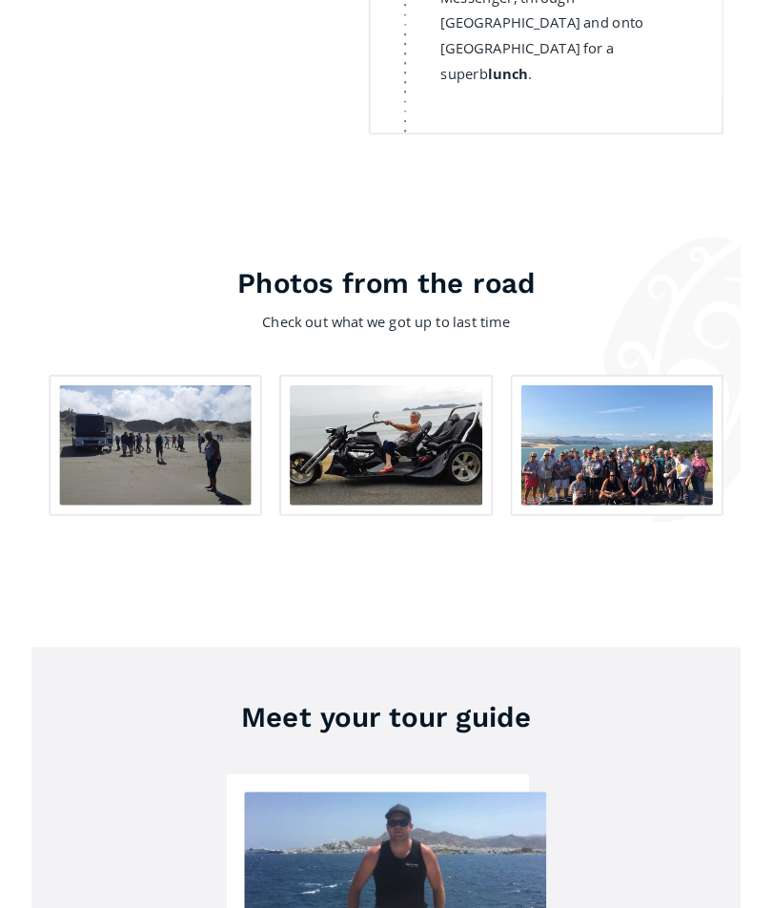
scroll to position [3010, 0]
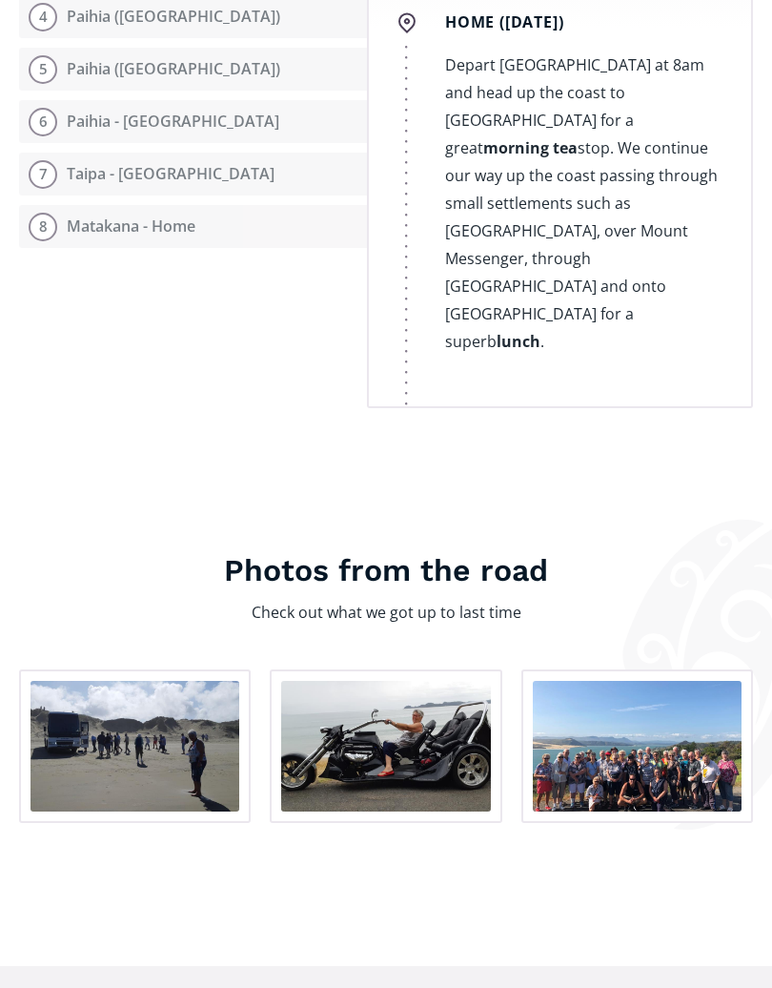
click at [116, 701] on img "open lightbox" at bounding box center [135, 747] width 209 height 131
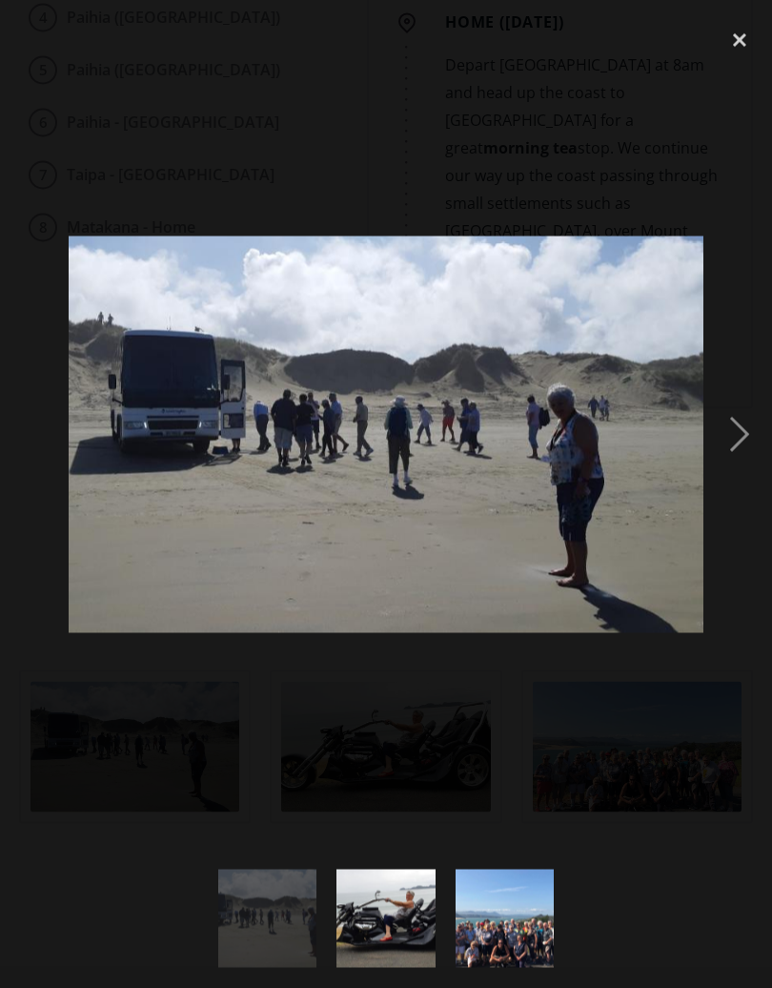
scroll to position [2884, 0]
click at [737, 443] on div "next image" at bounding box center [739, 434] width 65 height 829
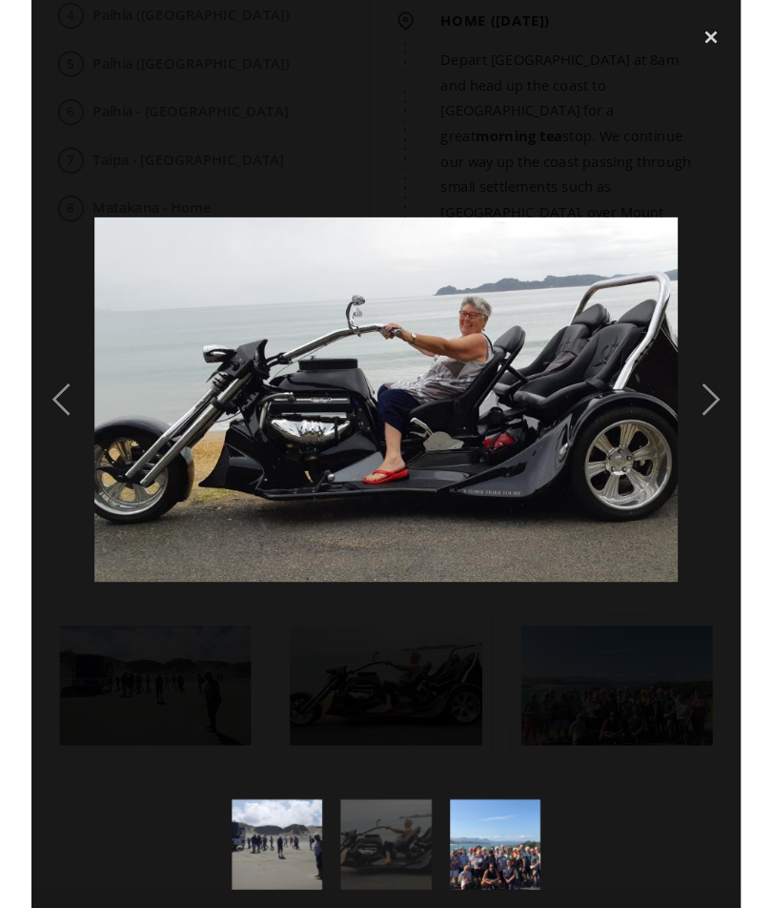
scroll to position [2883, 0]
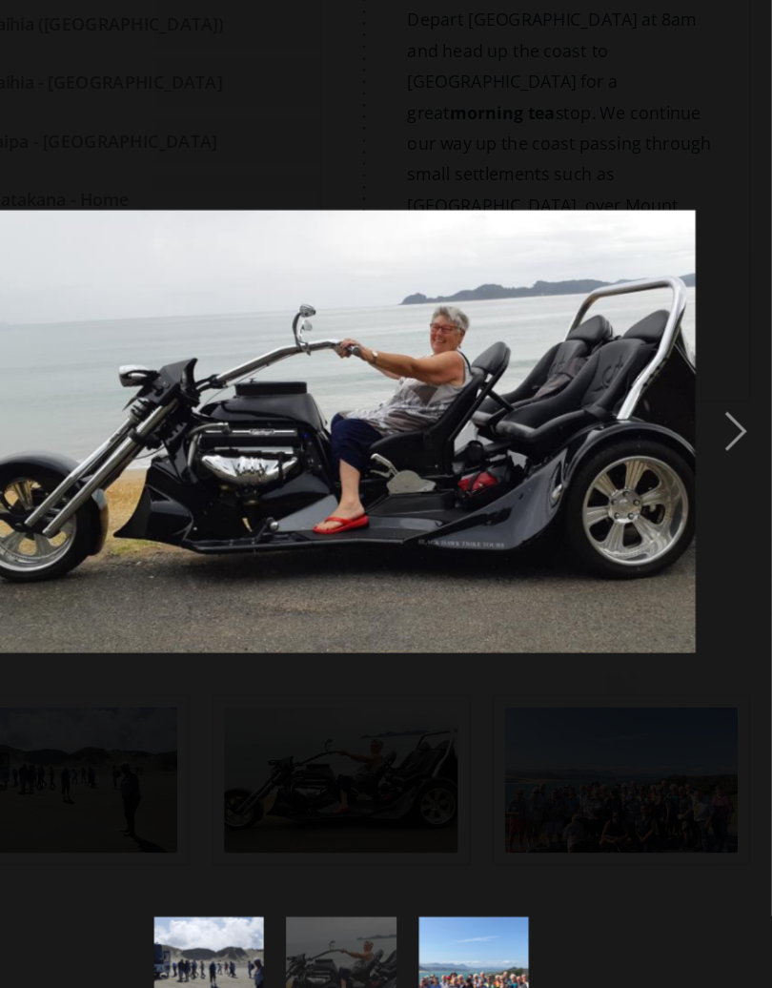
click at [707, 393] on div "next image" at bounding box center [739, 434] width 65 height 829
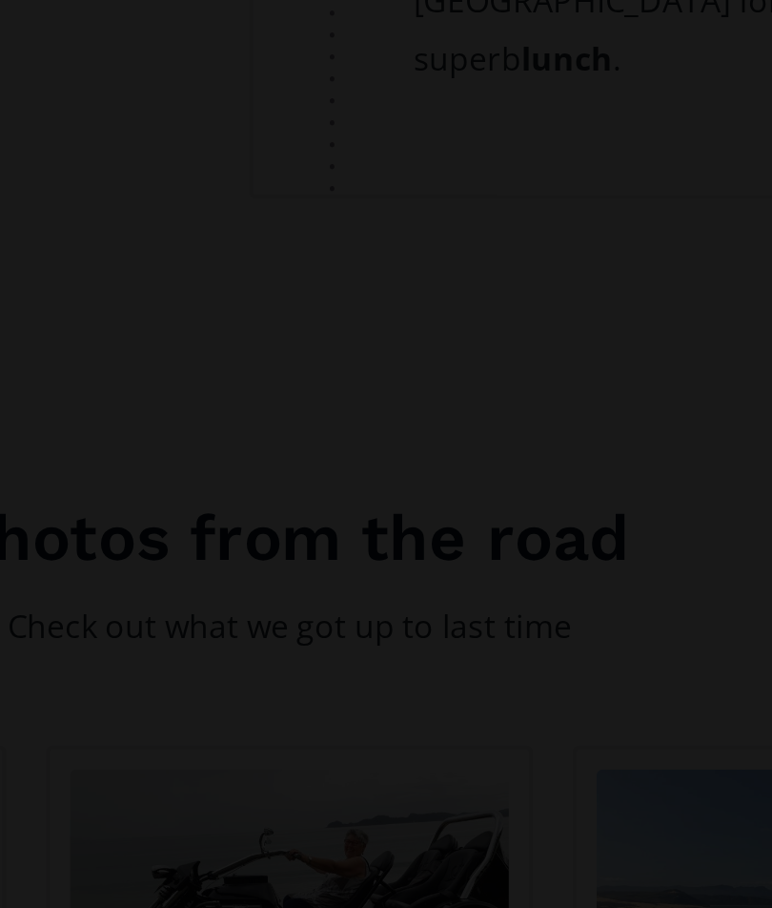
click at [96, 145] on div at bounding box center [386, 454] width 772 height 908
click at [67, 174] on div at bounding box center [386, 454] width 772 height 908
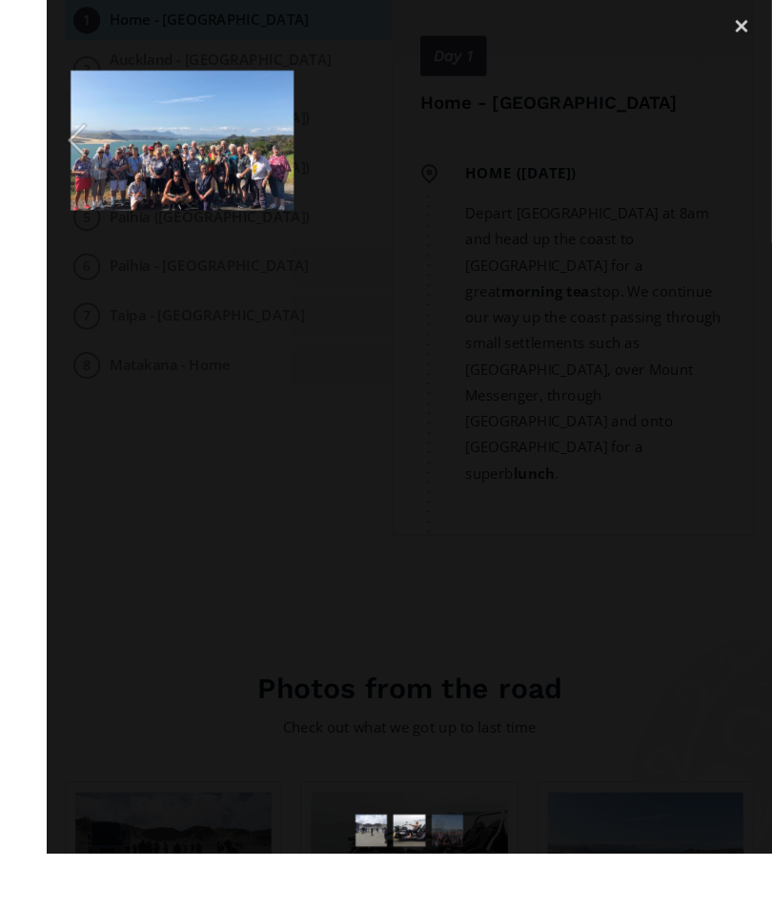
scroll to position [2995, 0]
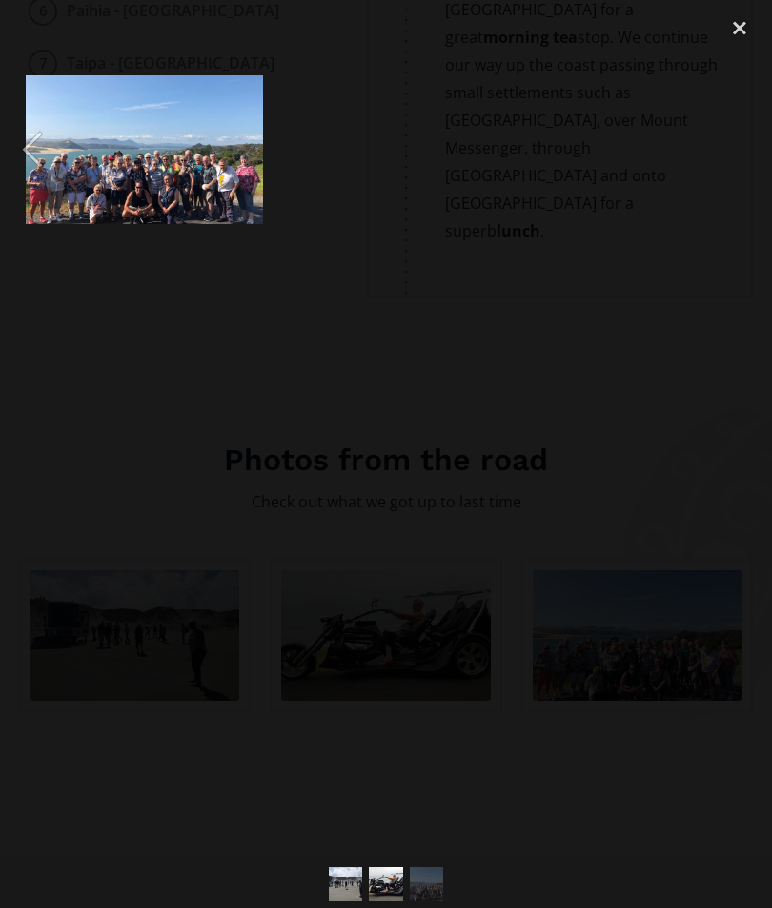
click at [737, 28] on div "close lightbox" at bounding box center [739, 28] width 65 height 42
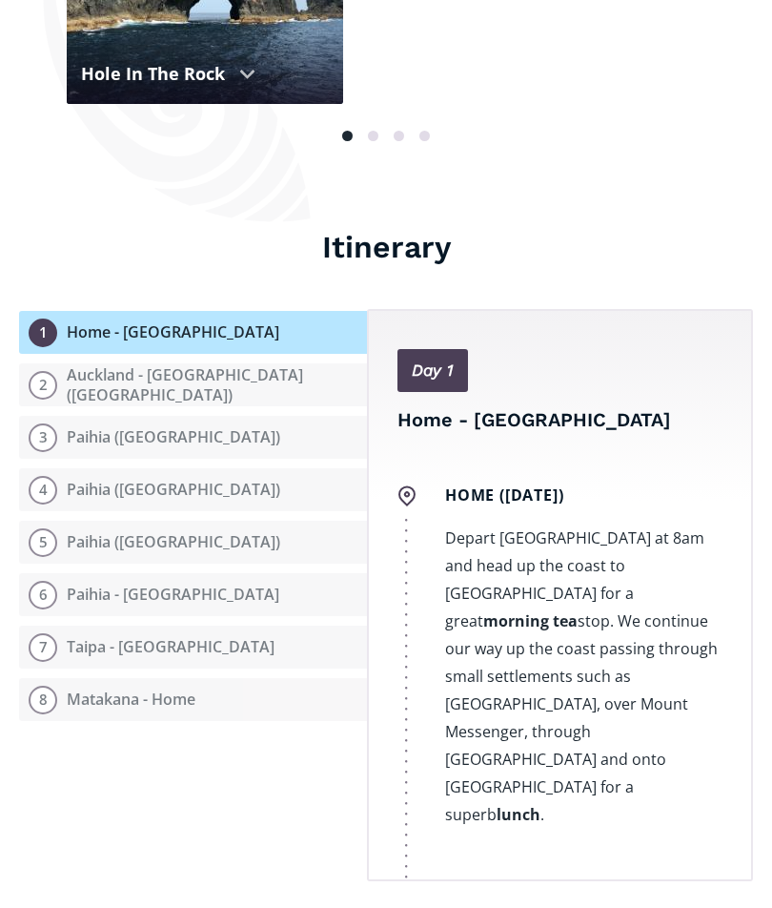
scroll to position [2409, 0]
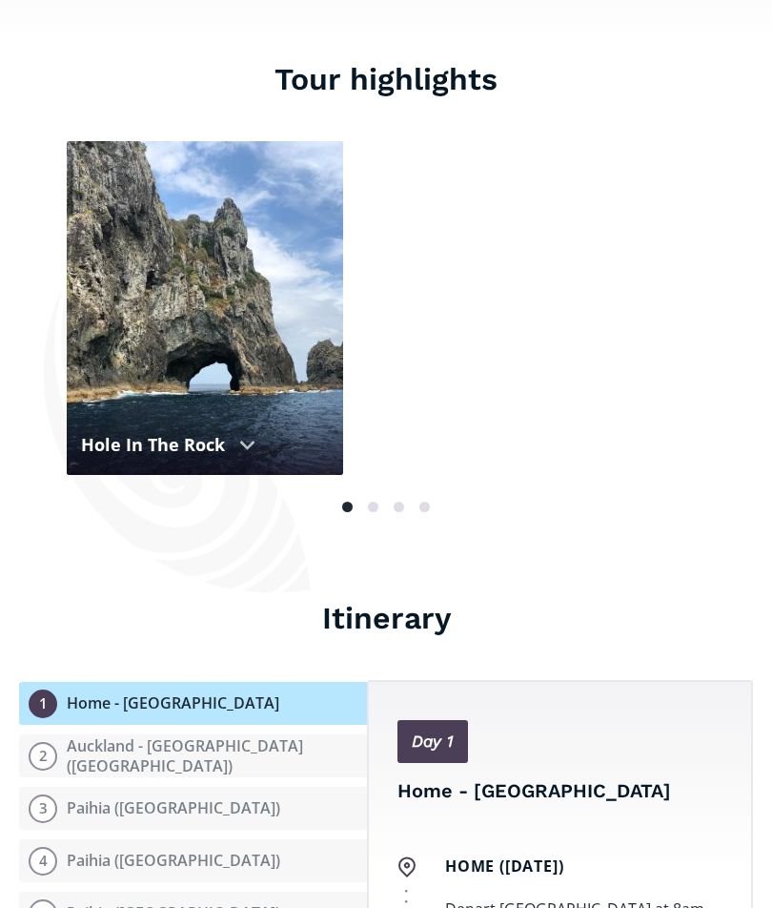
scroll to position [2034, 0]
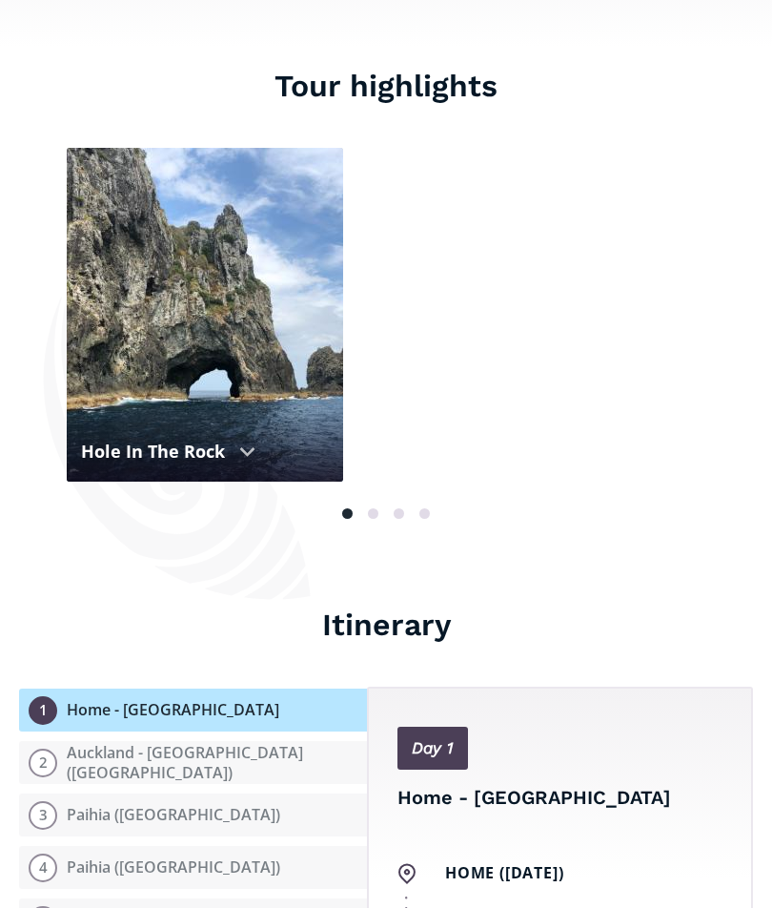
click at [385, 503] on button at bounding box center [373, 513] width 26 height 20
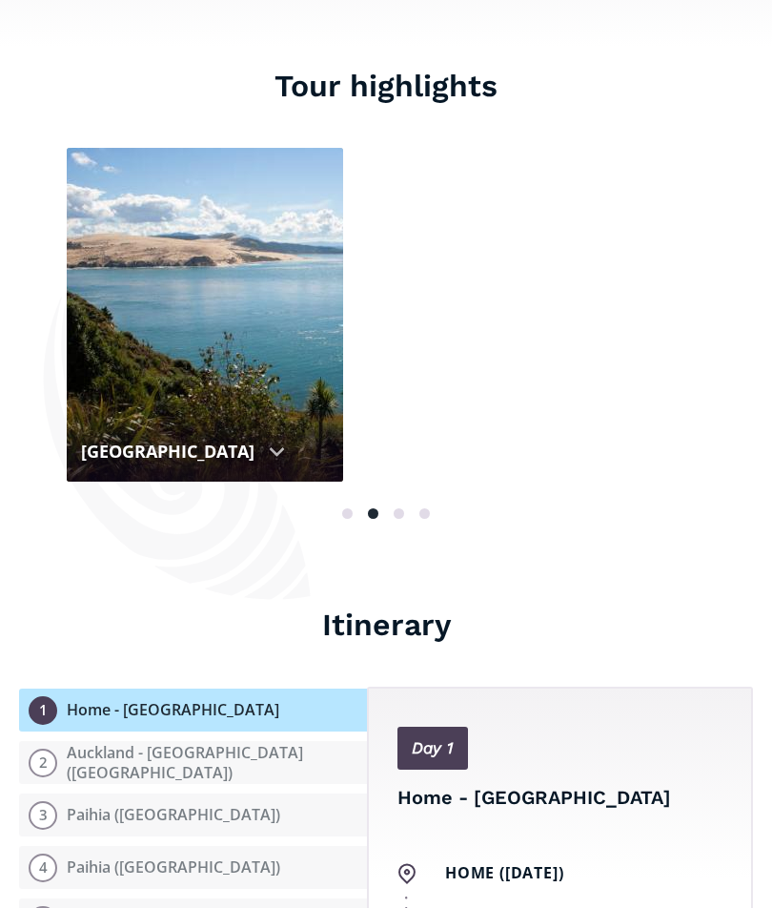
click at [405, 503] on button at bounding box center [399, 513] width 26 height 20
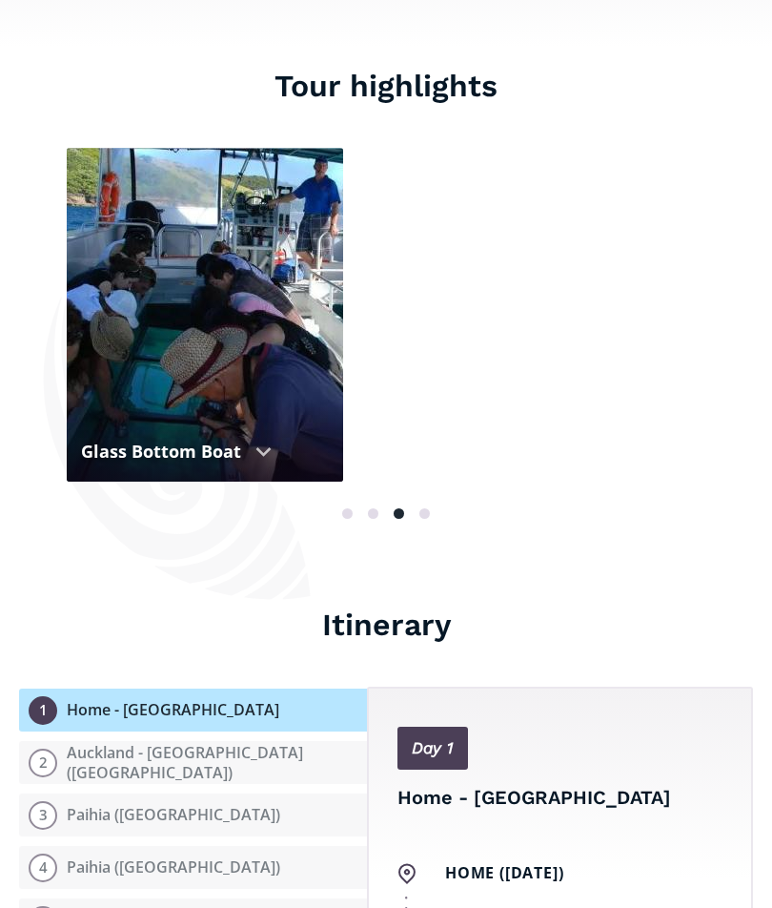
click at [421, 508] on span at bounding box center [425, 513] width 10 height 10
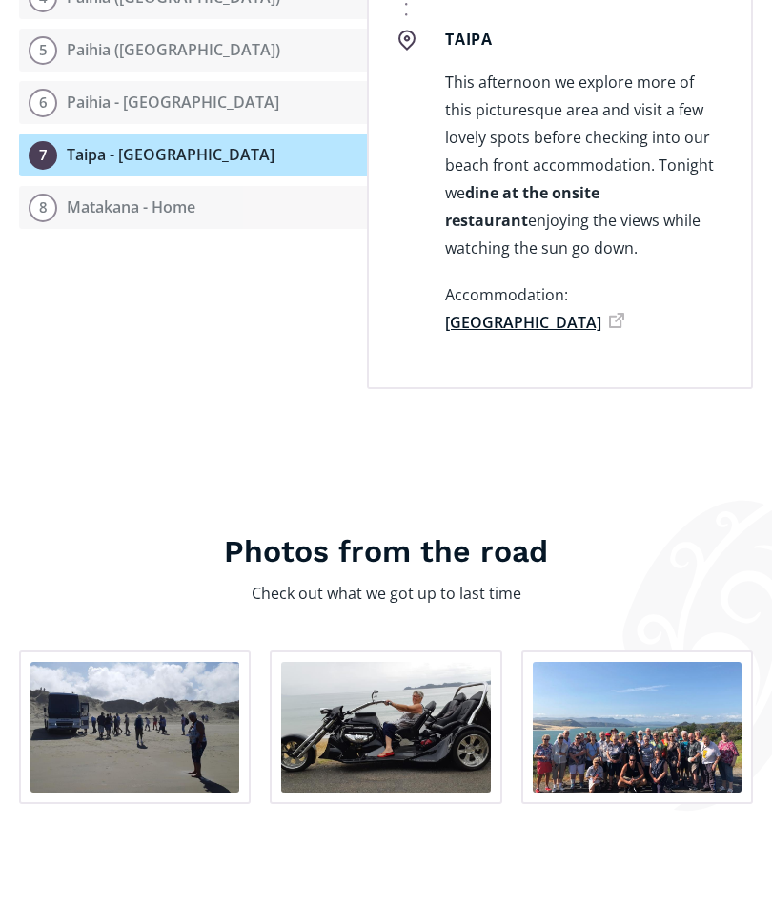
scroll to position [7734, 0]
click at [1, 637] on section "Photos from the road Check out what we got up to last time No items found." at bounding box center [386, 715] width 772 height 462
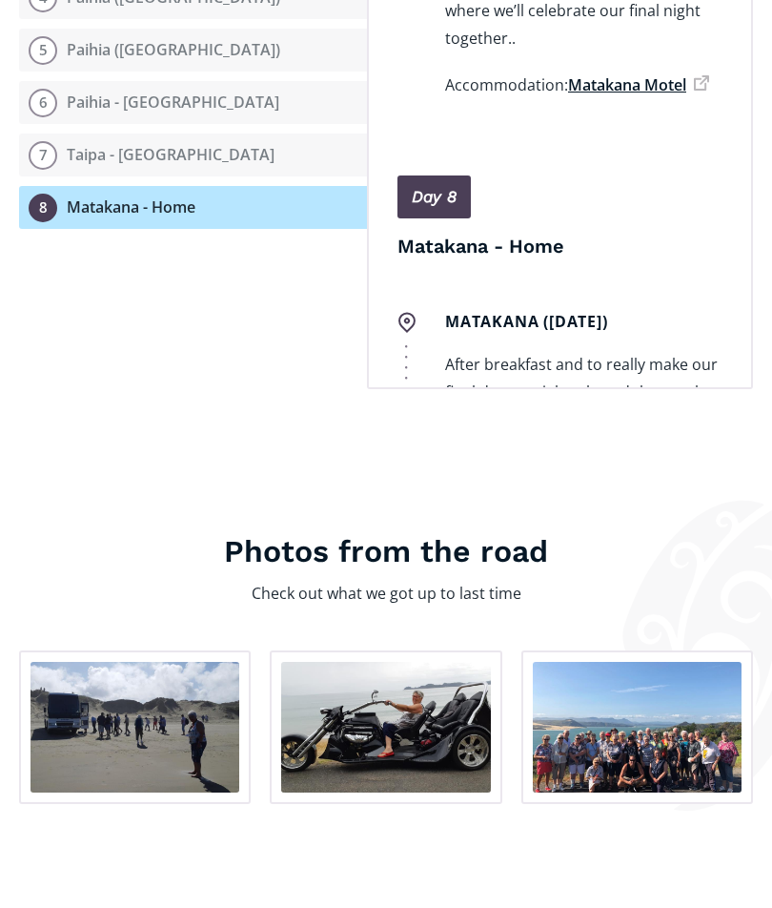
scroll to position [9929, 0]
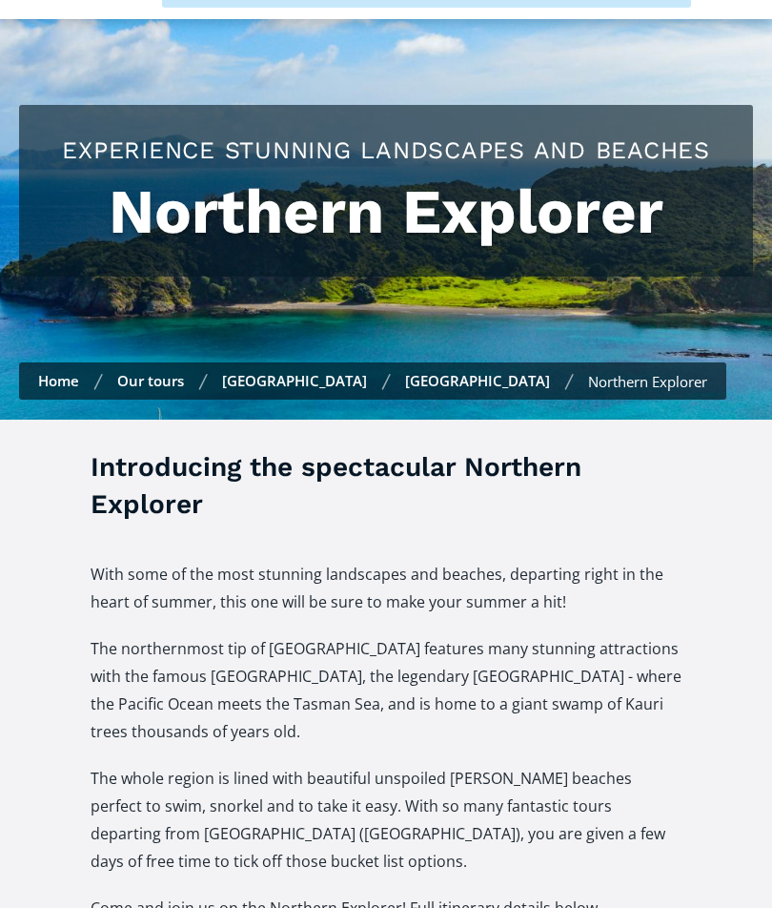
scroll to position [125, 0]
